Goal: Information Seeking & Learning: Learn about a topic

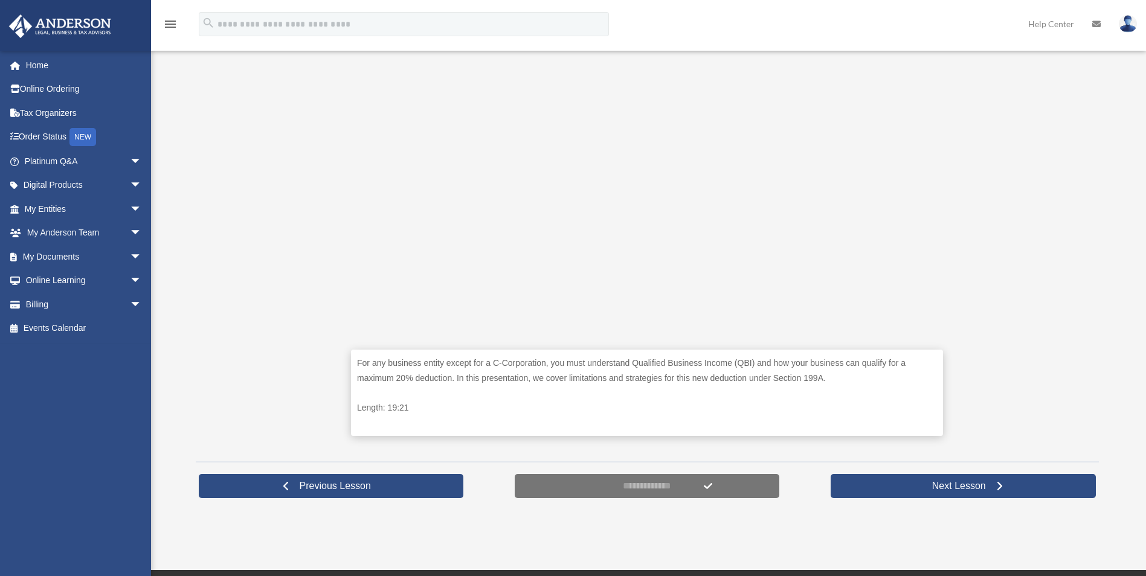
scroll to position [349, 0]
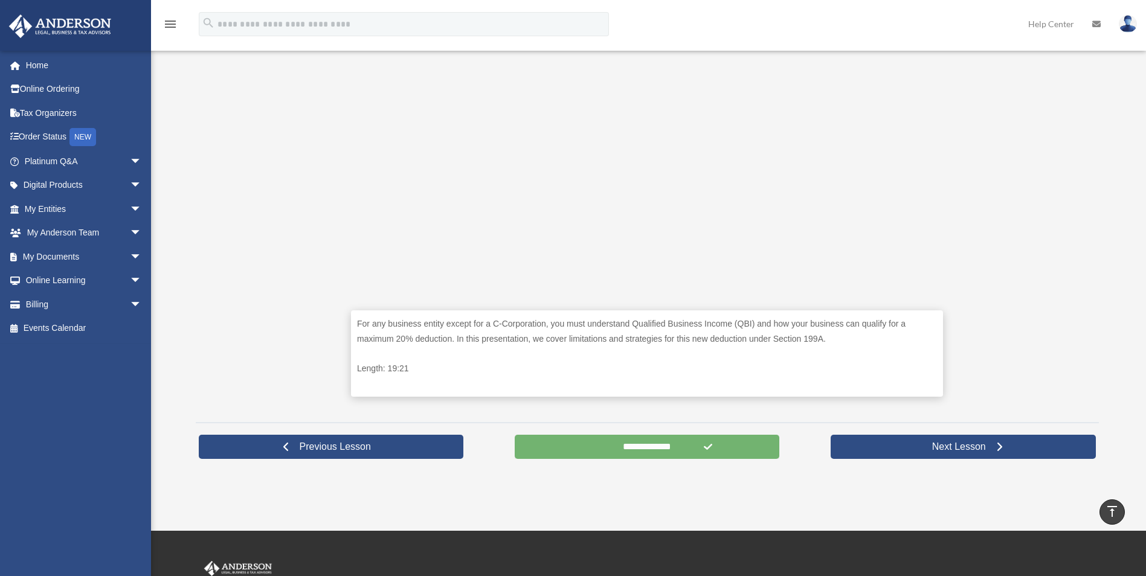
click at [621, 446] on input "**********" at bounding box center [647, 447] width 265 height 24
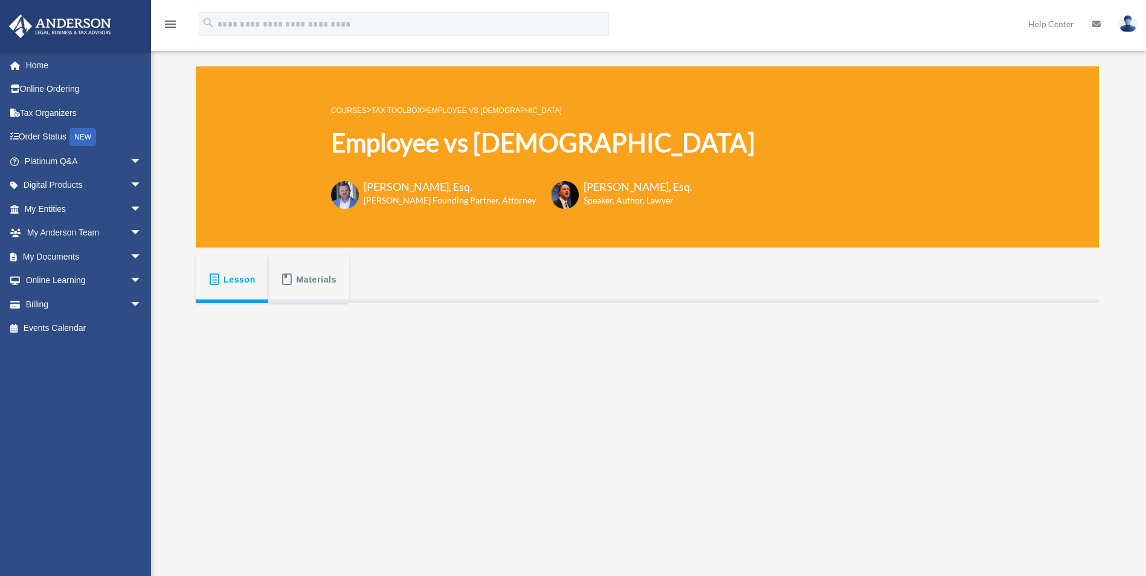
click at [401, 111] on link "Tax Toolbox" at bounding box center [397, 110] width 50 height 8
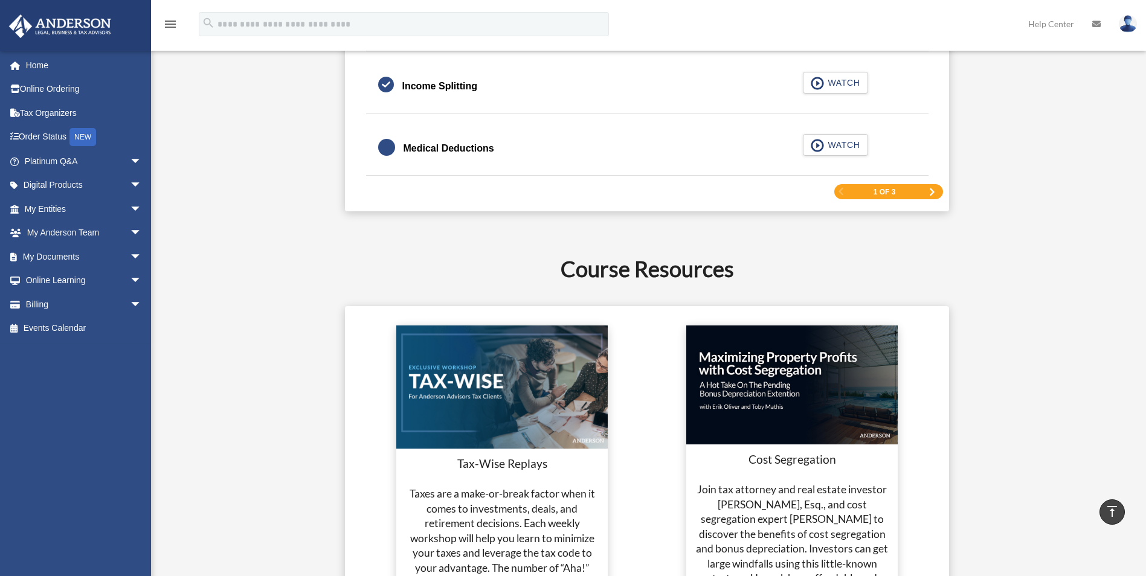
scroll to position [1994, 0]
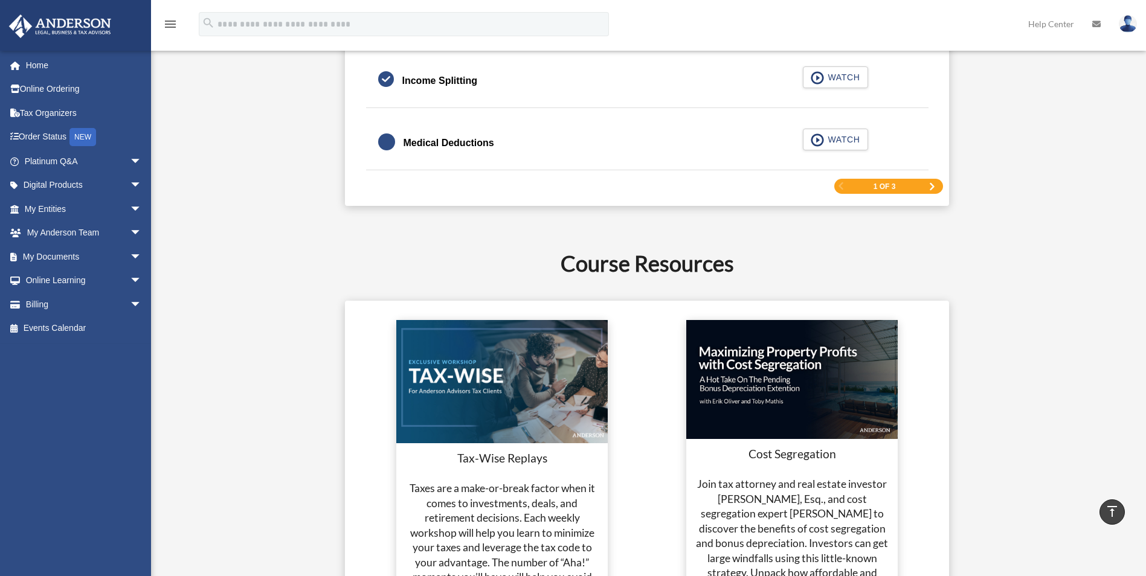
drag, startPoint x: 929, startPoint y: 187, endPoint x: 917, endPoint y: 196, distance: 15.1
click at [929, 187] on span "Next Page" at bounding box center [931, 186] width 7 height 7
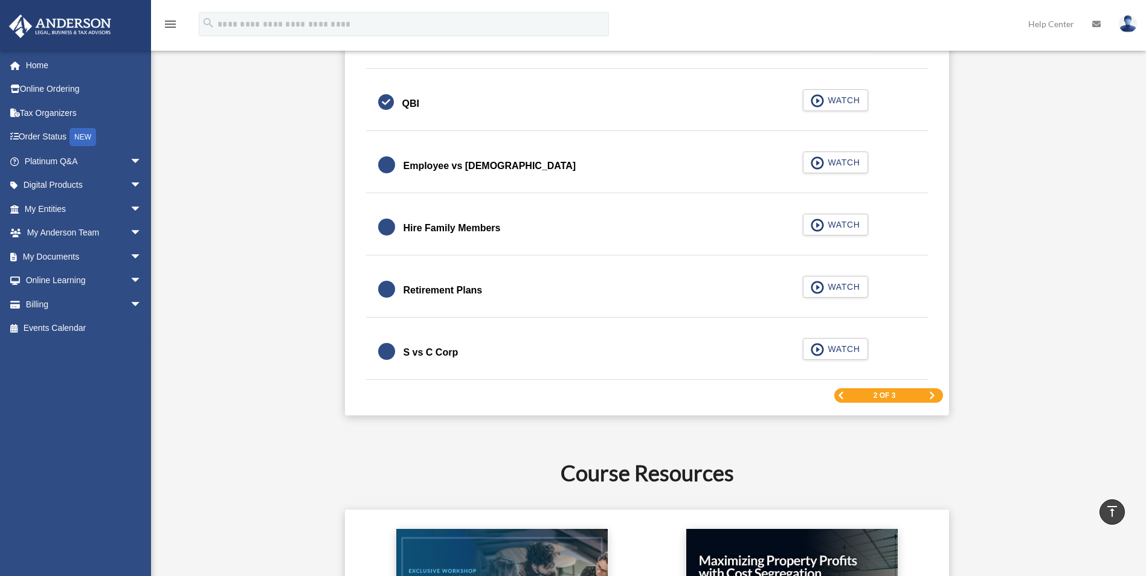
scroll to position [1731, 0]
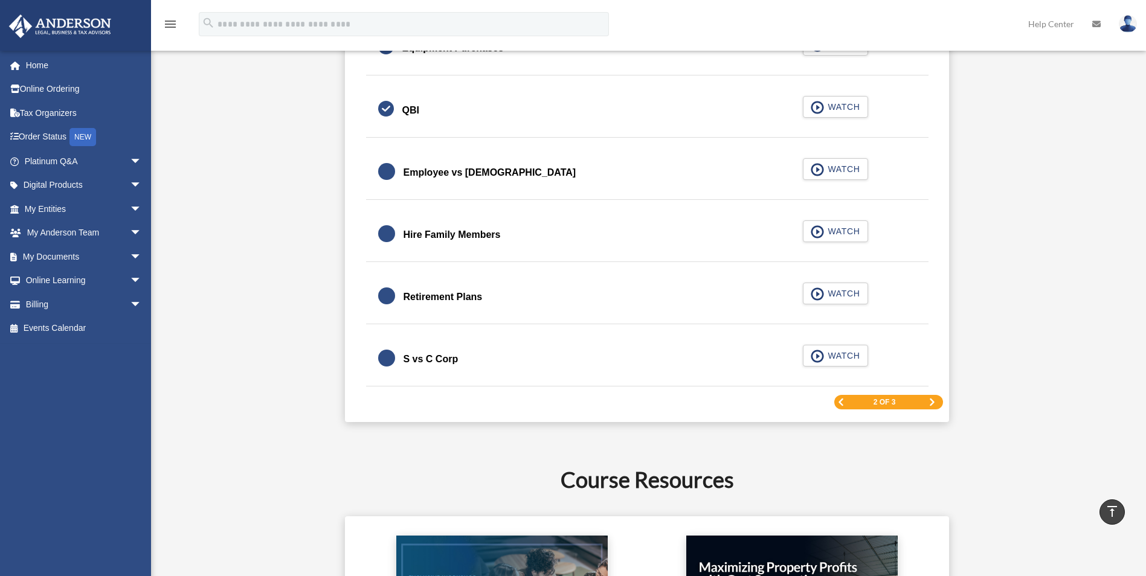
click at [418, 297] on div "Retirement Plans" at bounding box center [443, 297] width 79 height 17
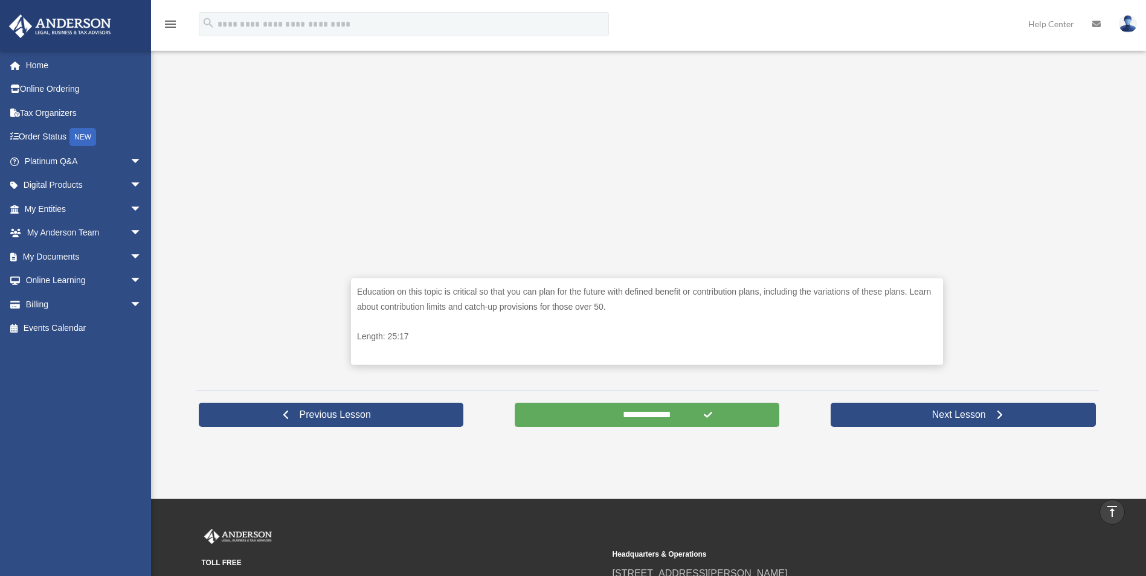
scroll to position [469, 0]
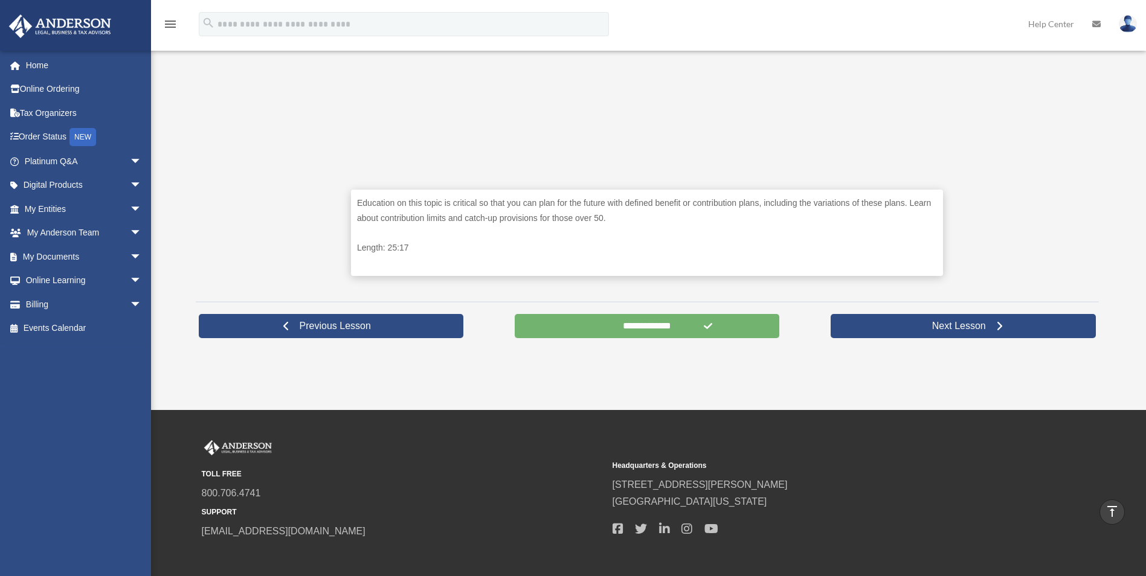
click at [614, 326] on input "**********" at bounding box center [647, 326] width 265 height 24
click at [610, 326] on input "**********" at bounding box center [647, 326] width 265 height 24
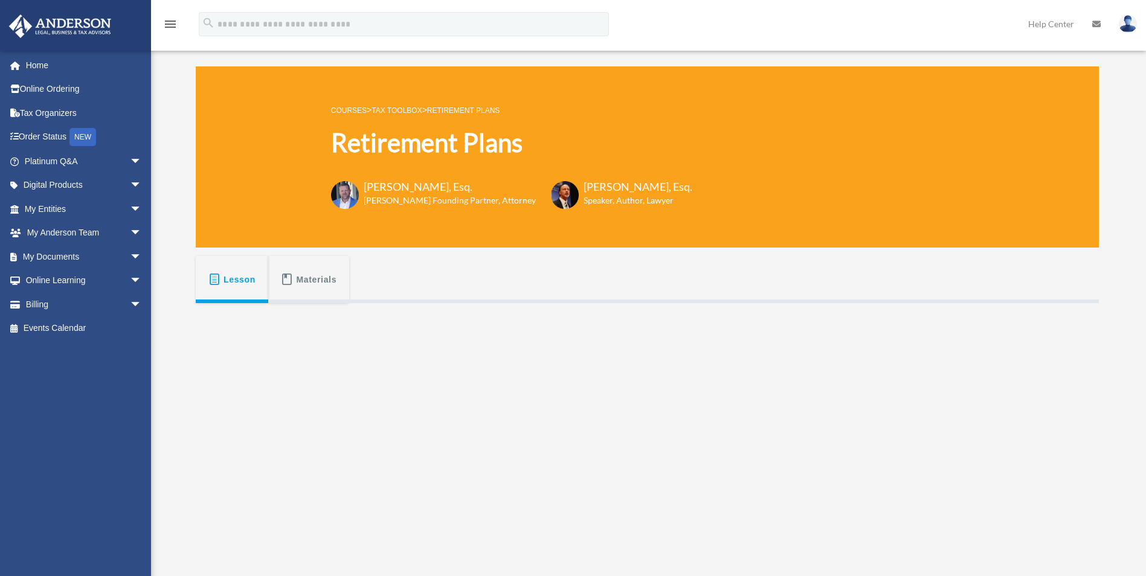
click at [396, 108] on link "Tax Toolbox" at bounding box center [397, 110] width 50 height 8
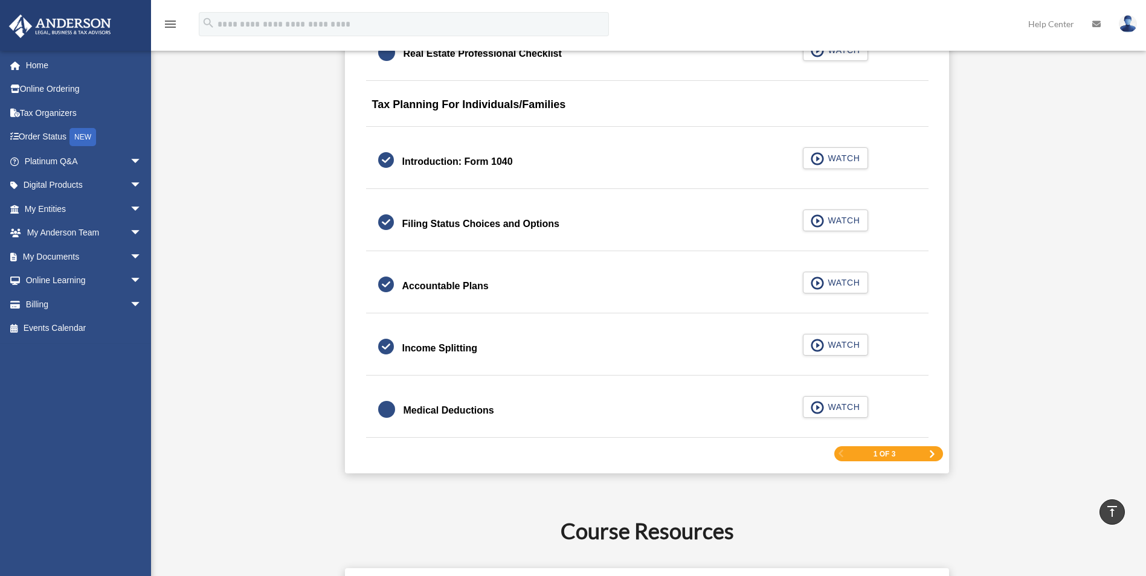
scroll to position [1812, 0]
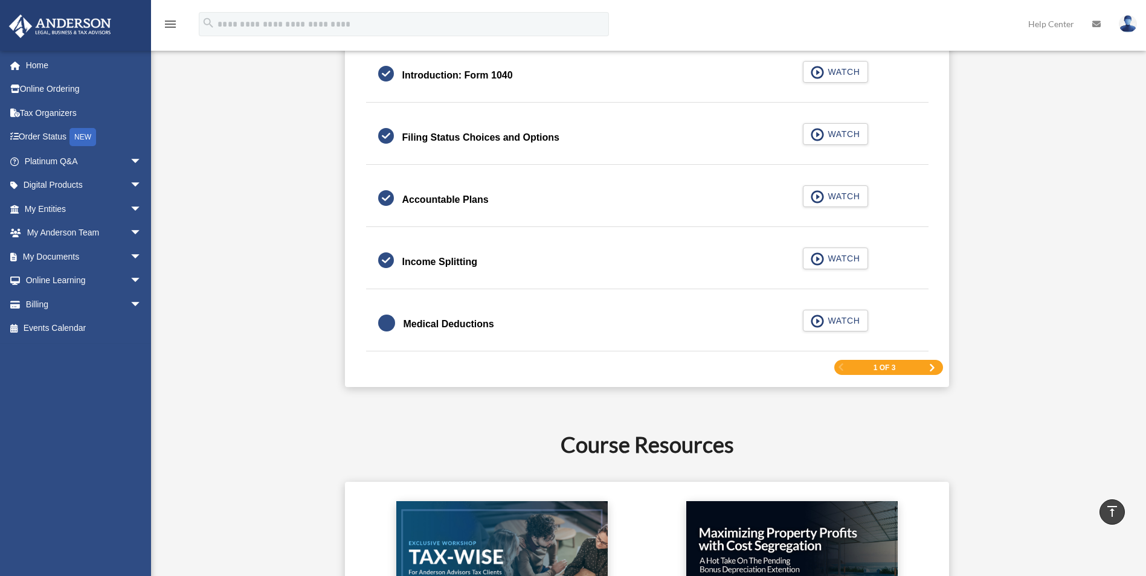
click at [924, 365] on div "1 of 3" at bounding box center [888, 367] width 109 height 15
click at [933, 368] on span "Next Page" at bounding box center [931, 367] width 7 height 7
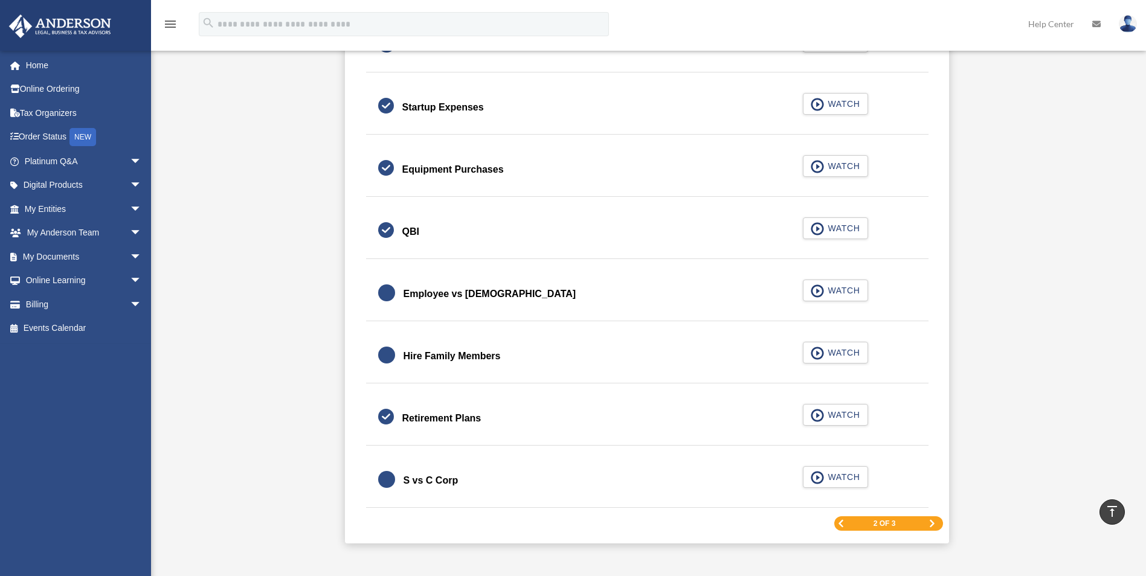
scroll to position [1611, 0]
click at [840, 472] on span "WATCH" at bounding box center [842, 477] width 36 height 12
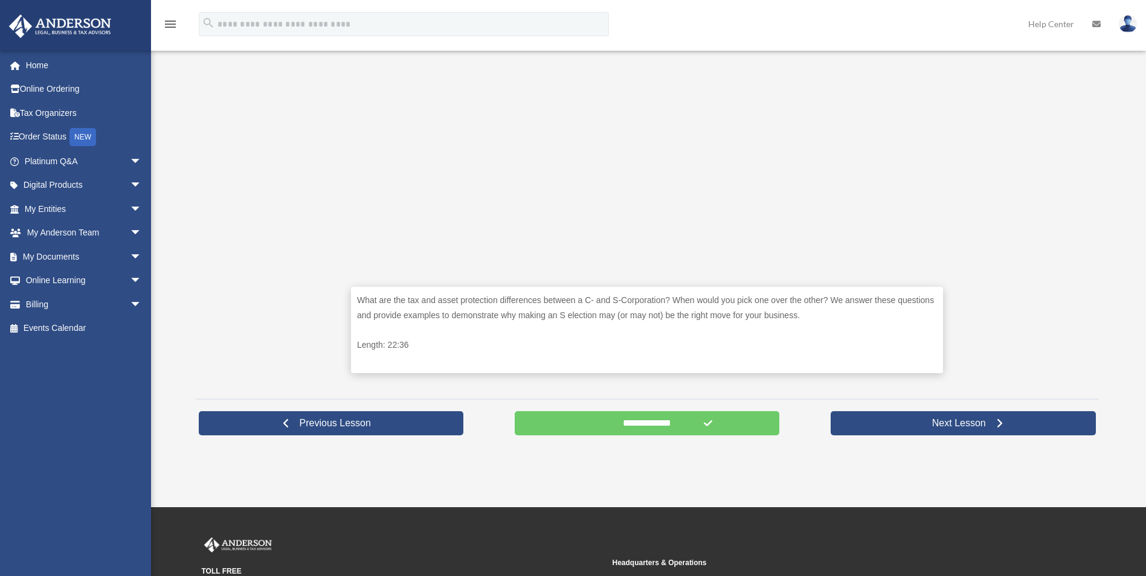
scroll to position [469, 0]
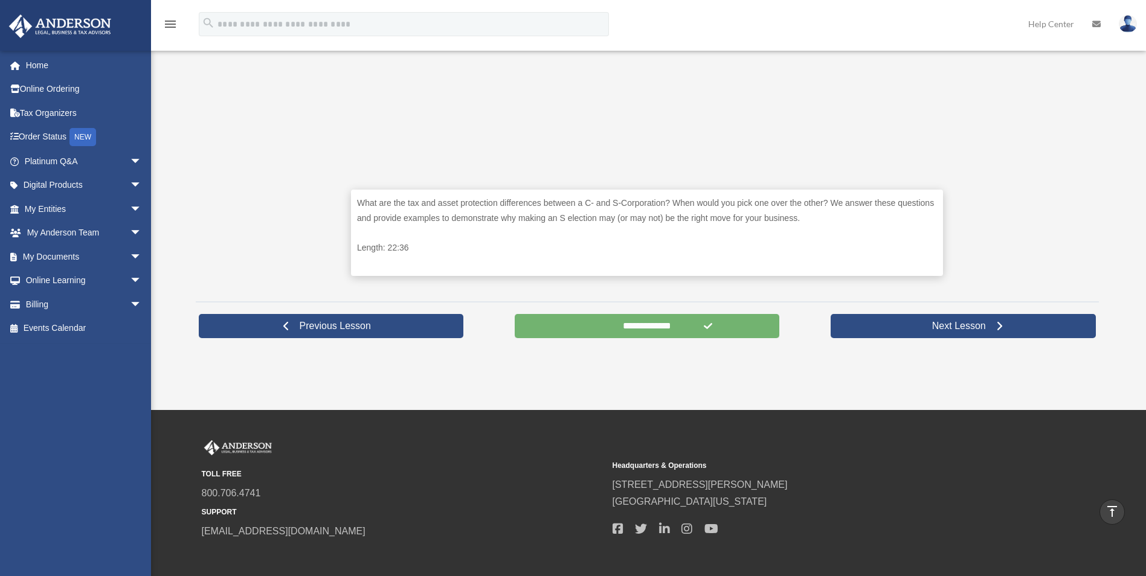
click at [655, 324] on input "**********" at bounding box center [647, 326] width 265 height 24
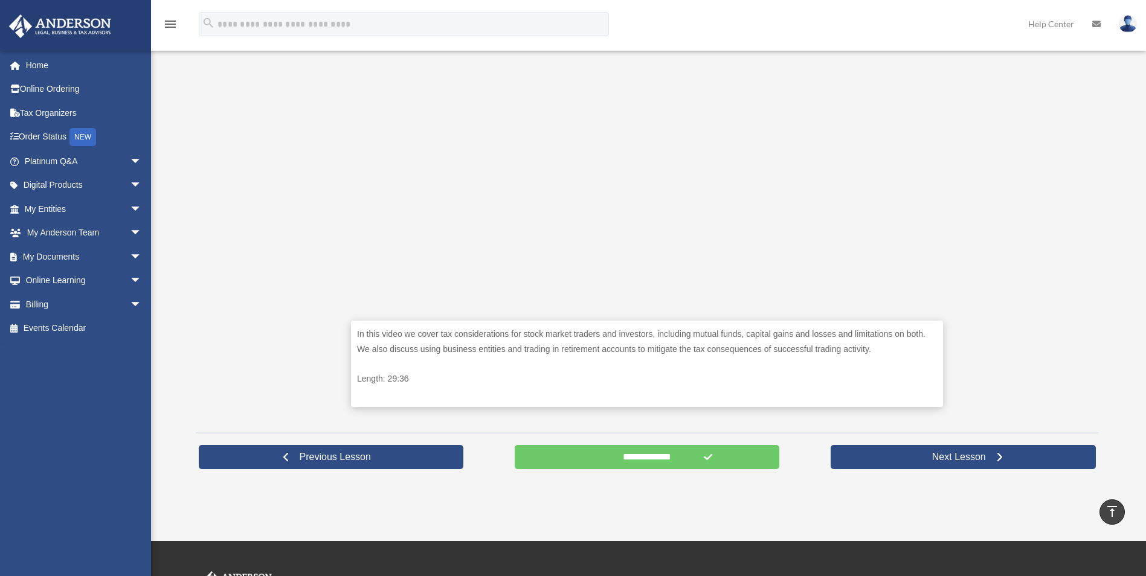
scroll to position [362, 0]
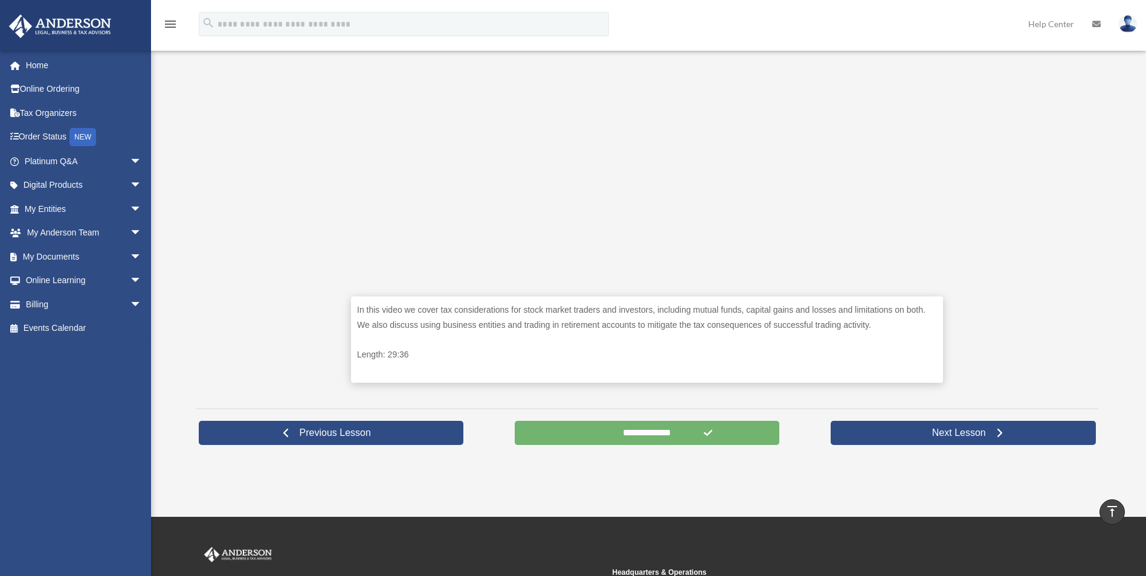
click at [645, 434] on input "**********" at bounding box center [647, 433] width 265 height 24
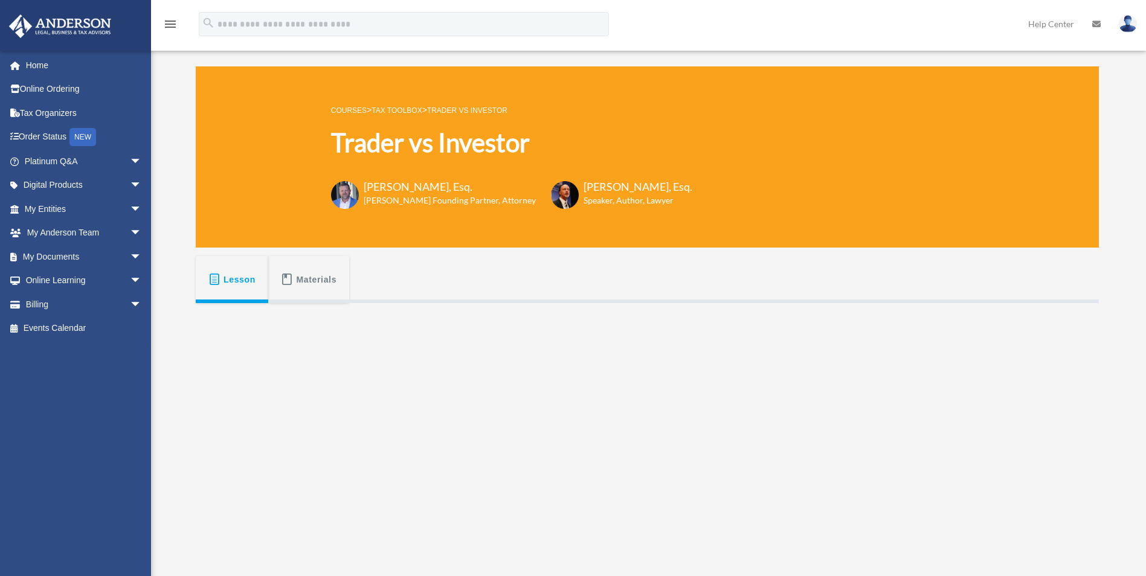
click at [416, 106] on link "Tax Toolbox" at bounding box center [397, 110] width 50 height 8
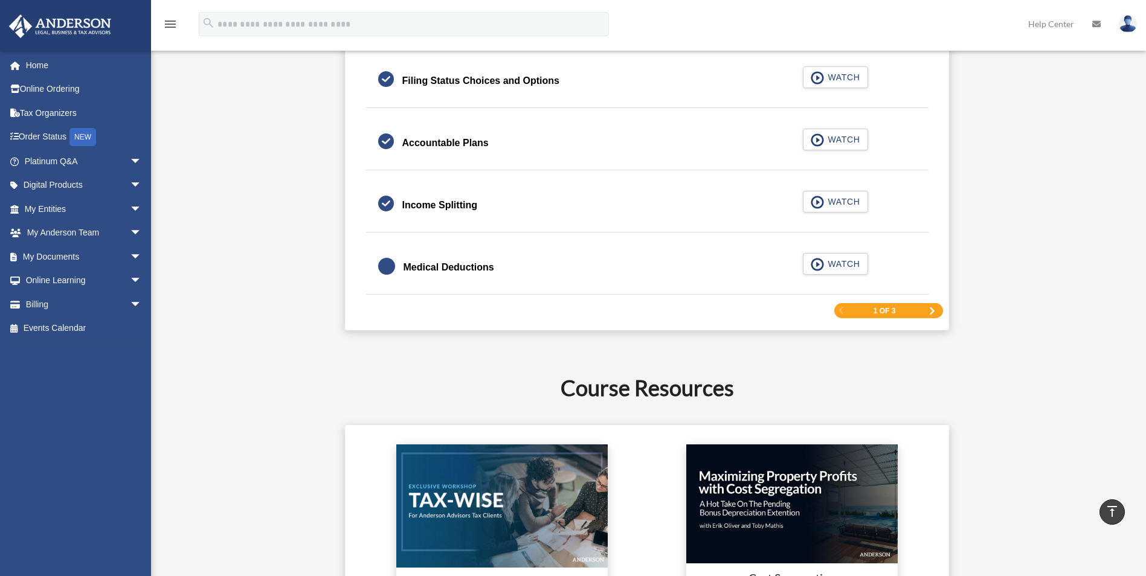
scroll to position [1873, 0]
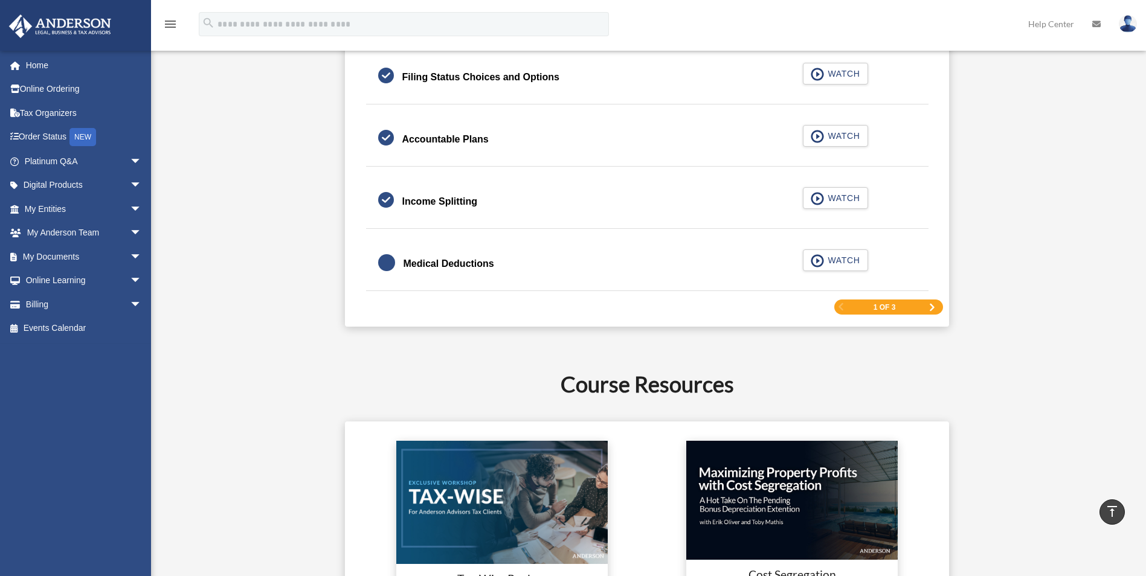
click at [927, 304] on div "1 of 3" at bounding box center [888, 307] width 109 height 15
click at [932, 304] on span "Next Page" at bounding box center [931, 307] width 7 height 7
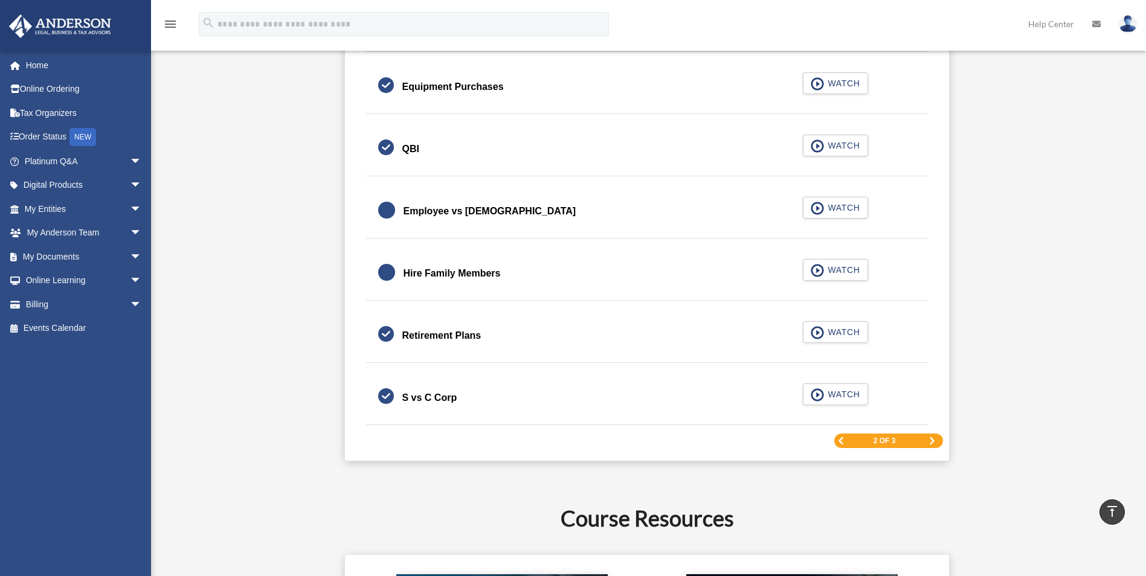
scroll to position [1731, 0]
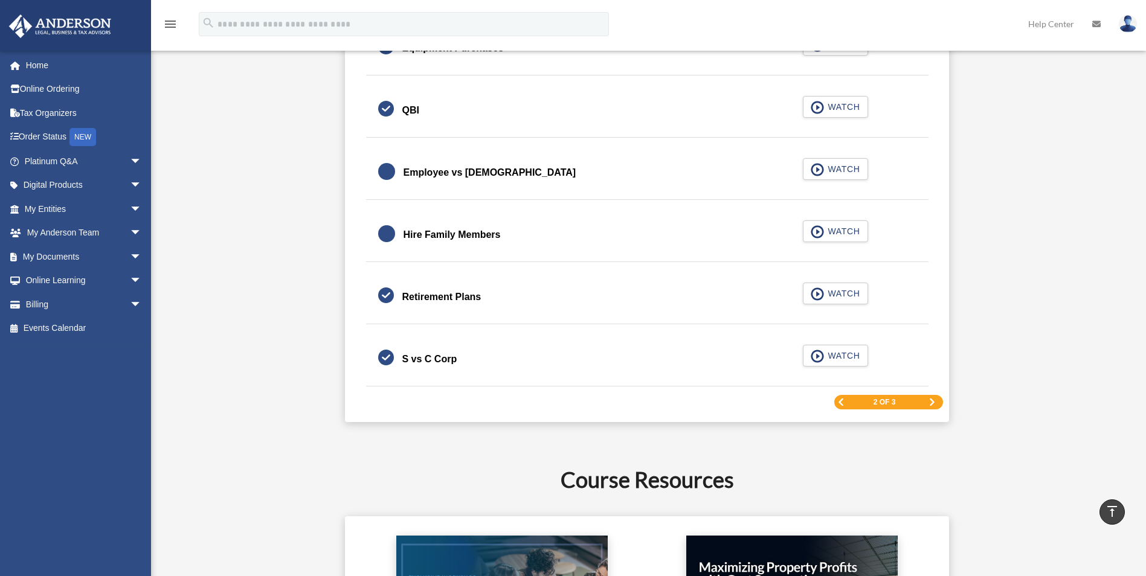
click at [933, 404] on span "Next Page" at bounding box center [931, 402] width 7 height 7
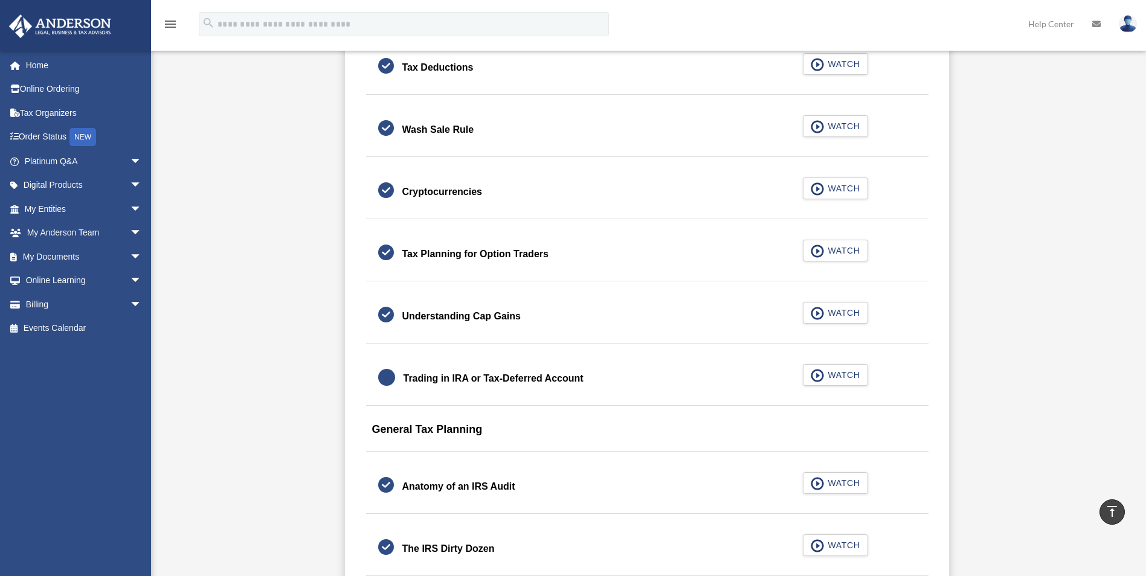
scroll to position [1006, 0]
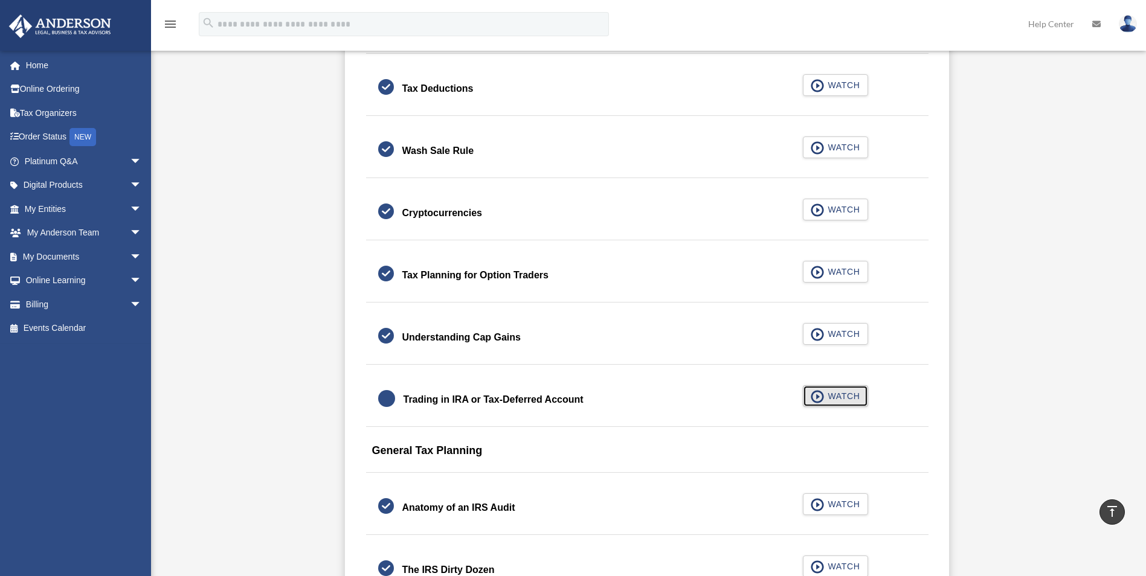
click at [832, 396] on span "WATCH" at bounding box center [842, 396] width 36 height 12
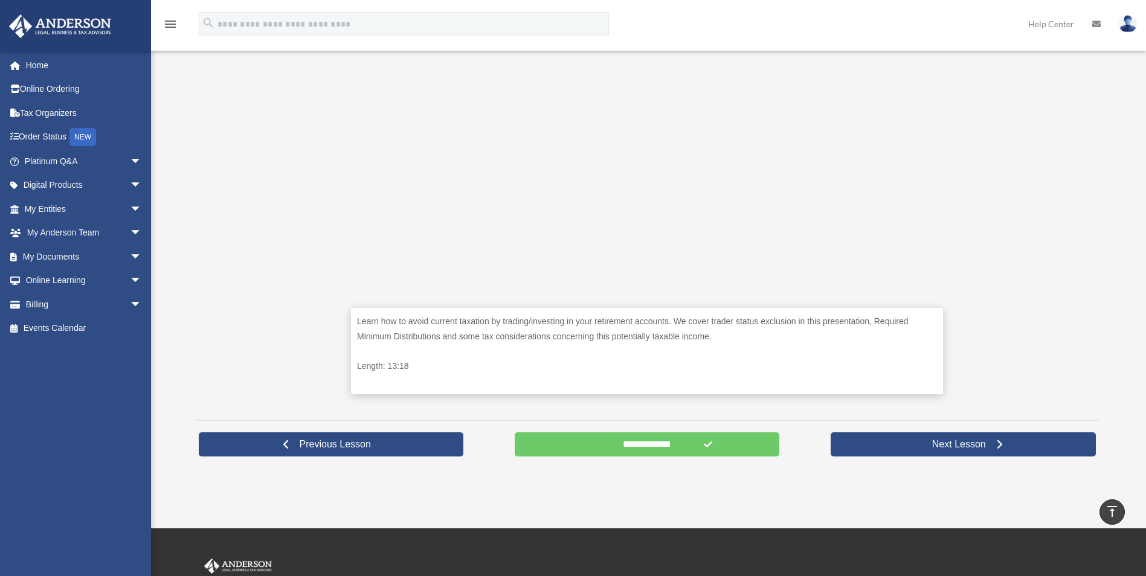
scroll to position [362, 0]
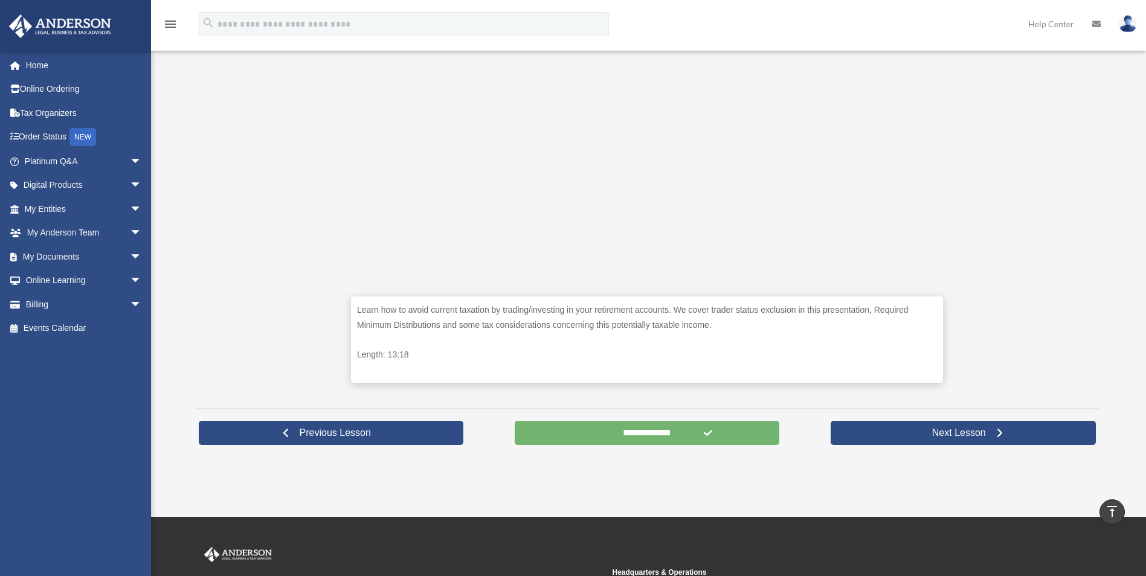
click at [634, 443] on input "**********" at bounding box center [647, 433] width 265 height 24
click at [632, 436] on input "**********" at bounding box center [647, 433] width 265 height 24
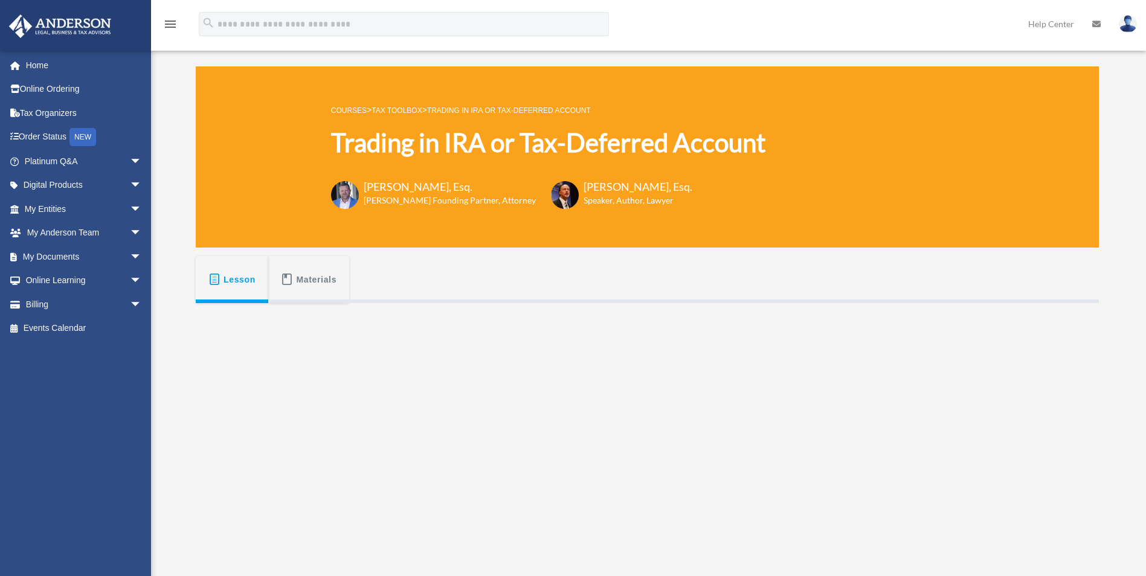
click at [407, 108] on link "Tax Toolbox" at bounding box center [397, 110] width 50 height 8
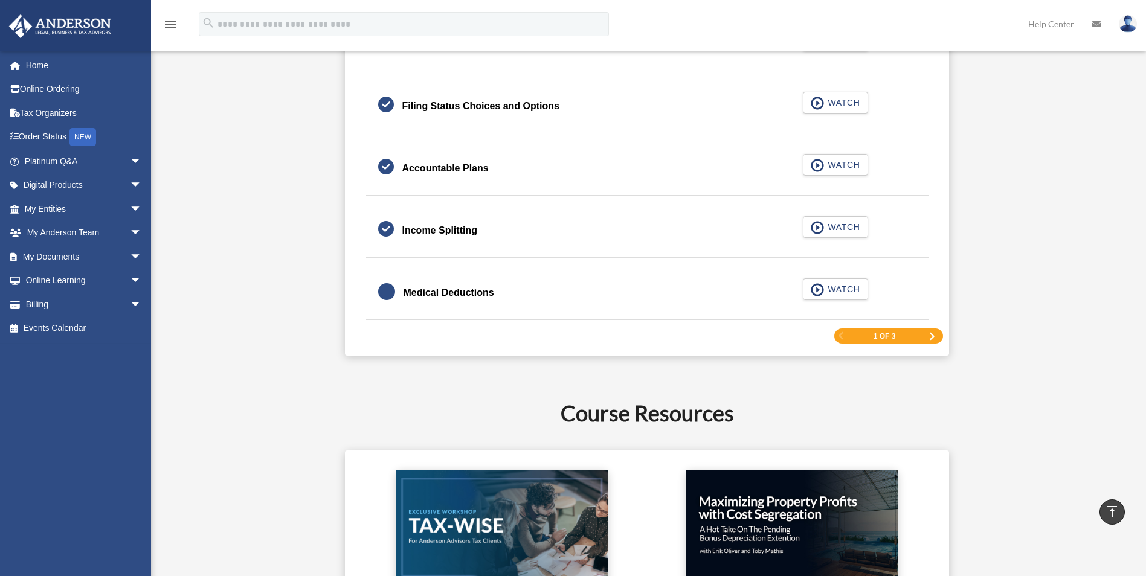
scroll to position [1873, 0]
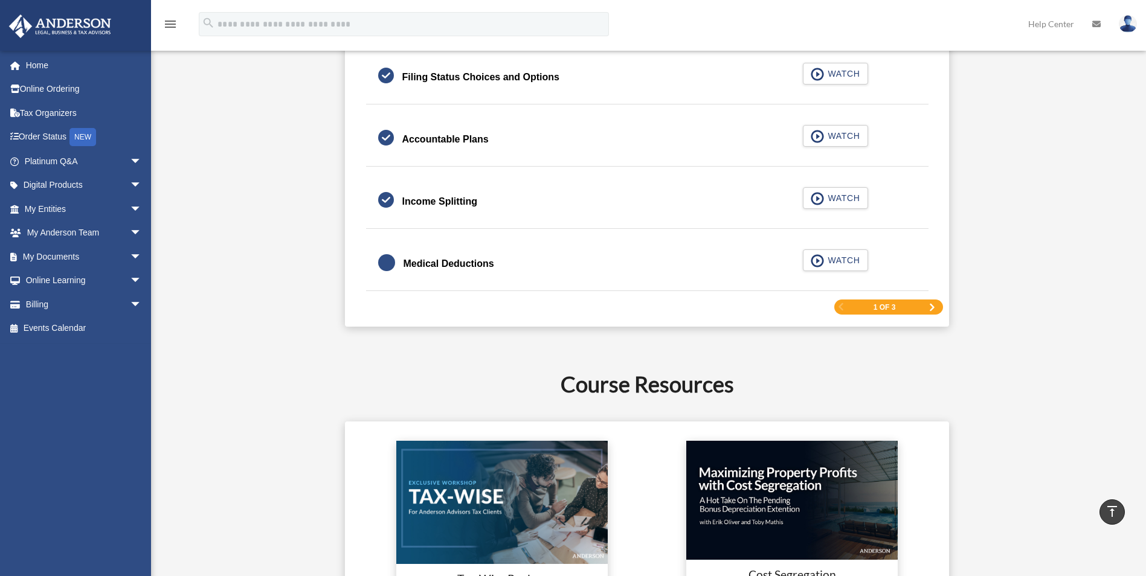
click at [930, 309] on span "Next Page" at bounding box center [931, 307] width 7 height 7
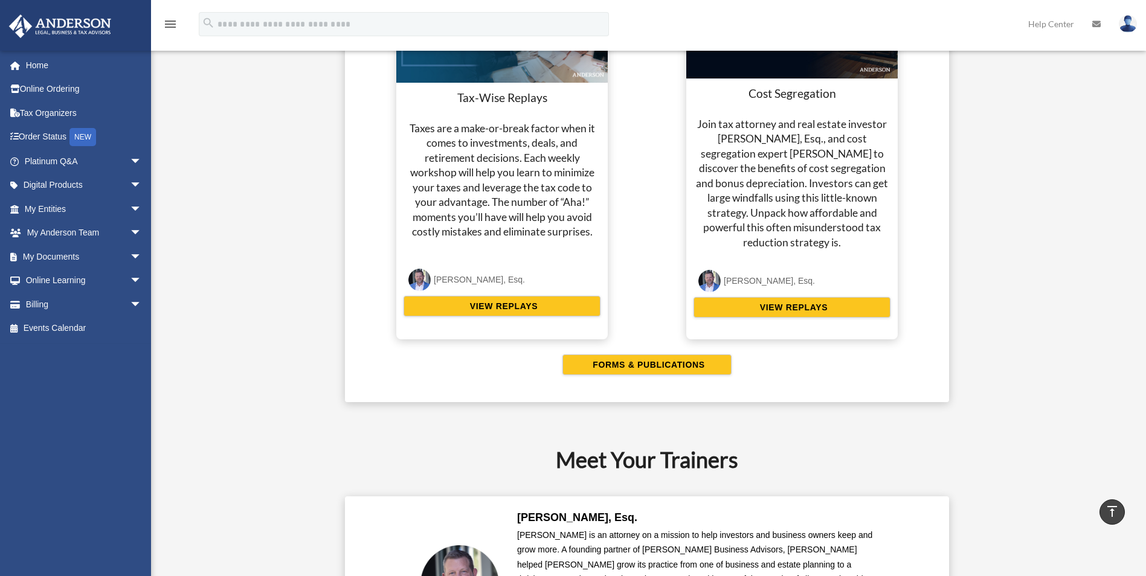
scroll to position [2335, 0]
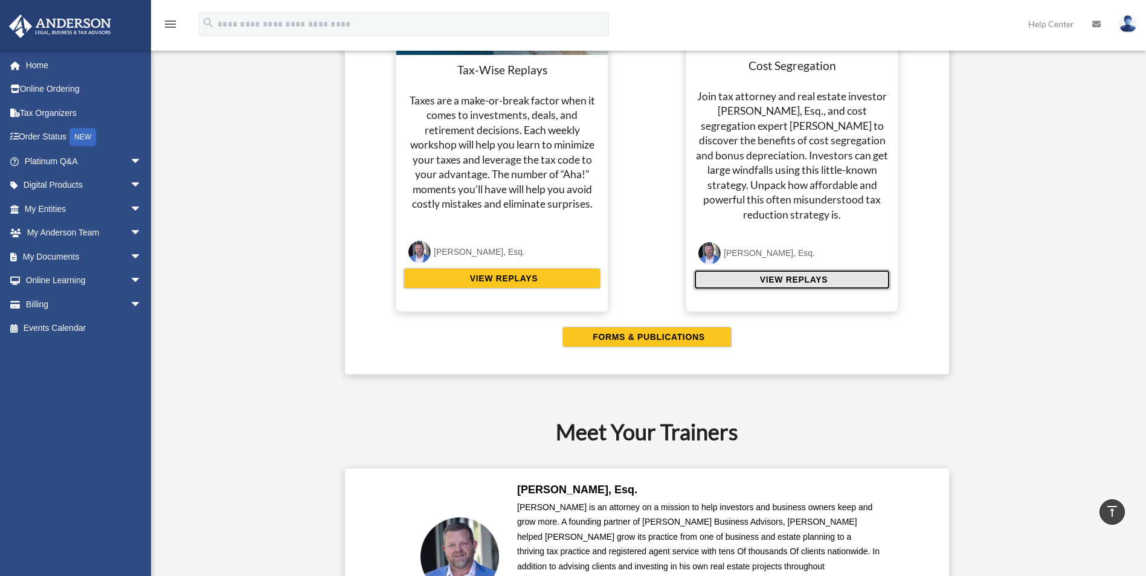
click at [788, 275] on span "VIEW REPLAYS" at bounding box center [791, 280] width 71 height 12
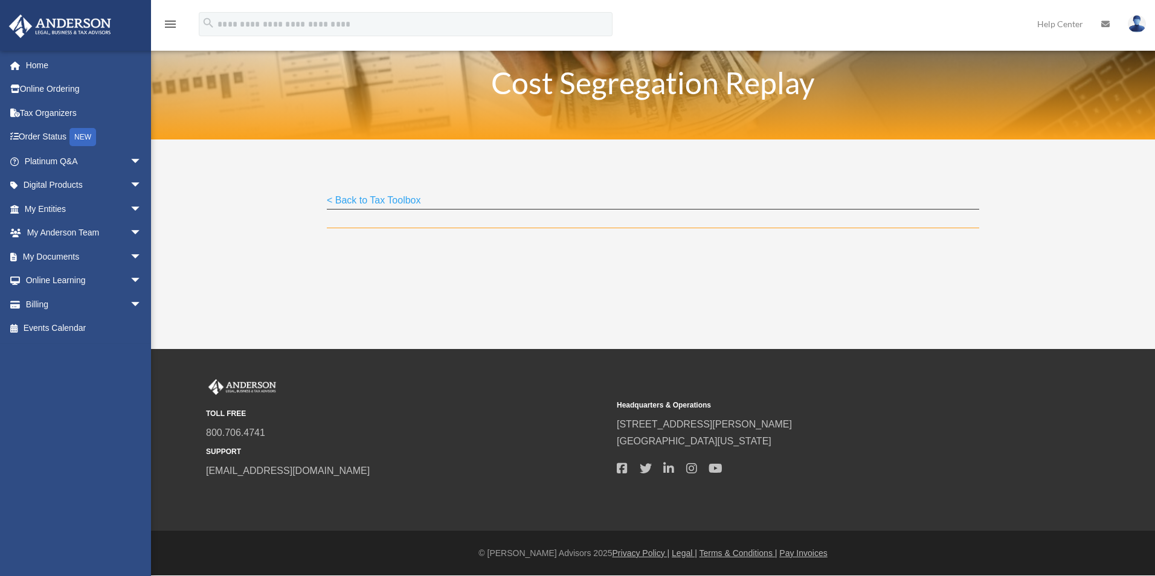
click at [340, 199] on link "< Back to Tax Toolbox" at bounding box center [374, 203] width 94 height 16
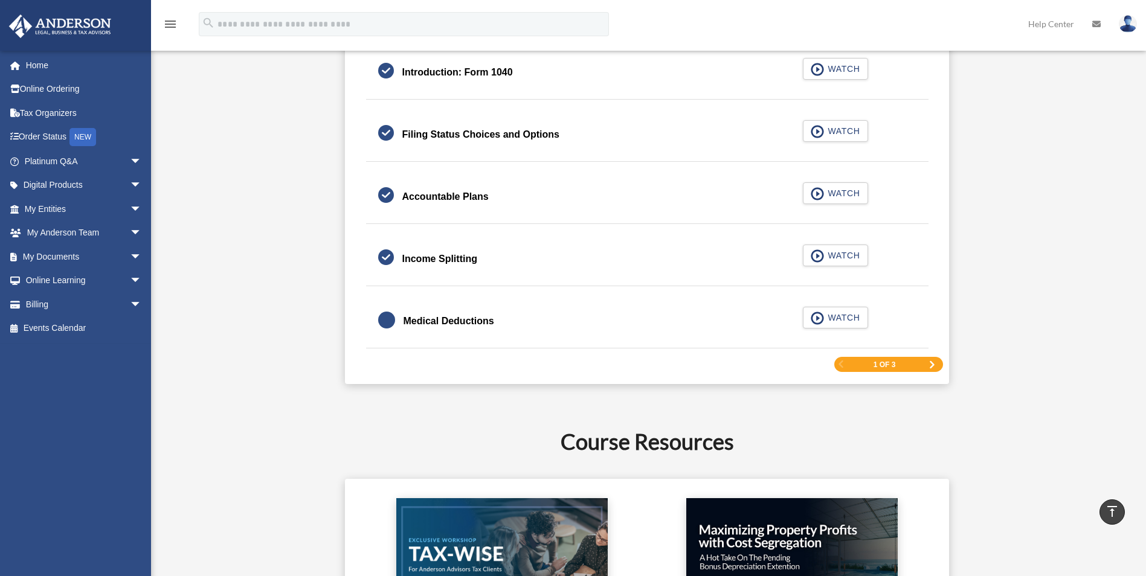
scroll to position [1812, 0]
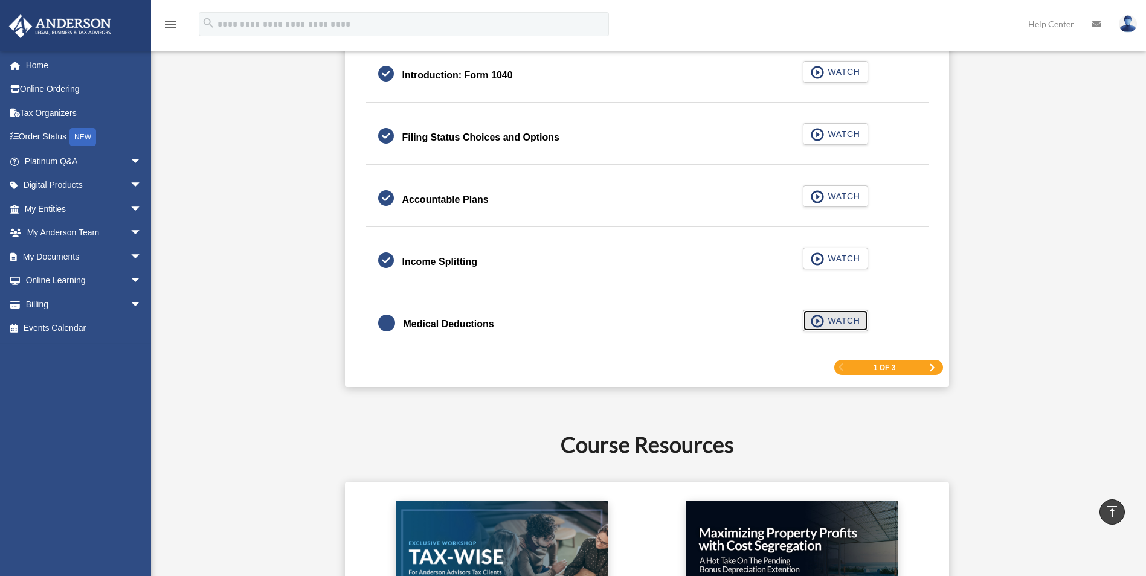
click at [833, 318] on span "WATCH" at bounding box center [842, 321] width 36 height 12
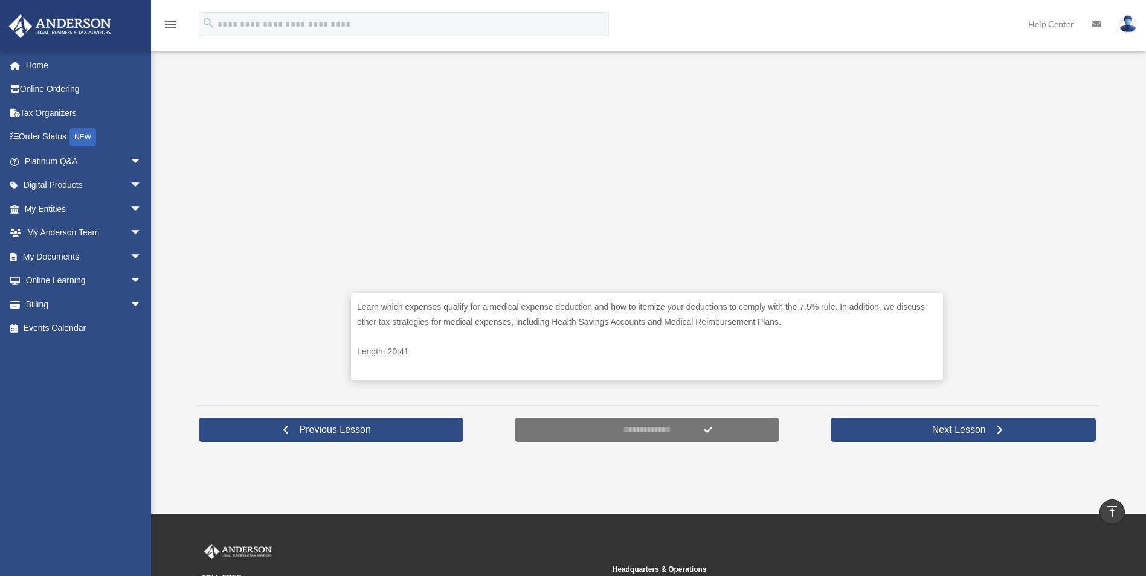
scroll to position [349, 0]
